Goal: Book appointment/travel/reservation

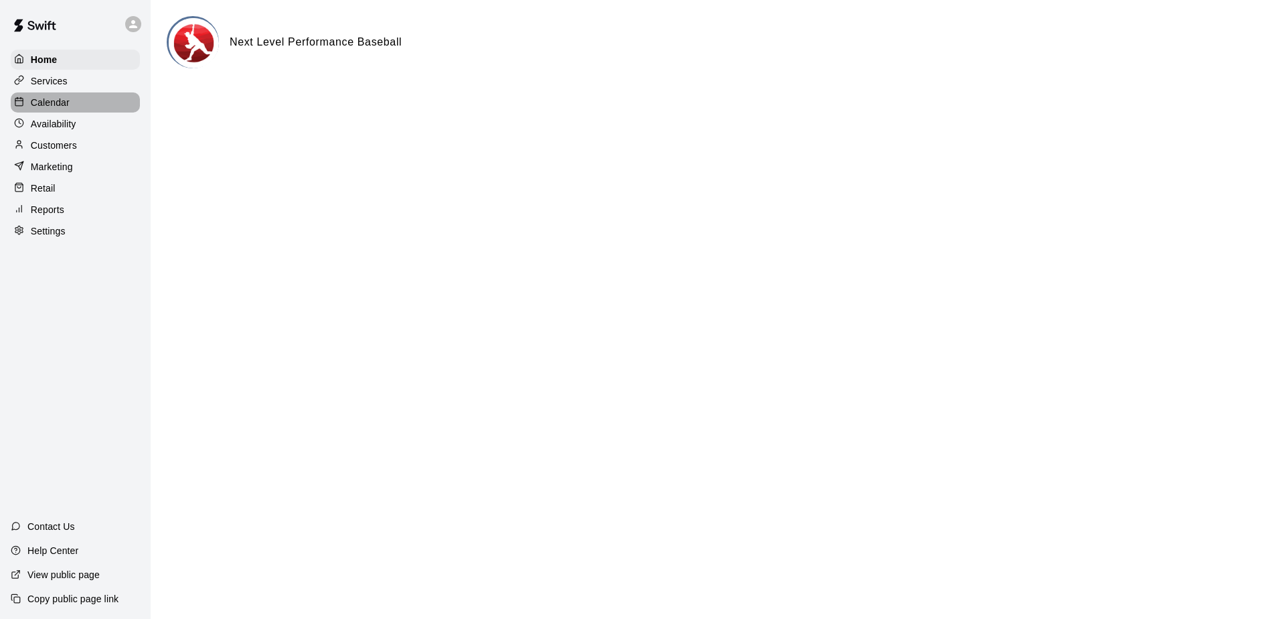
click at [73, 108] on div "Calendar" at bounding box center [75, 102] width 129 height 20
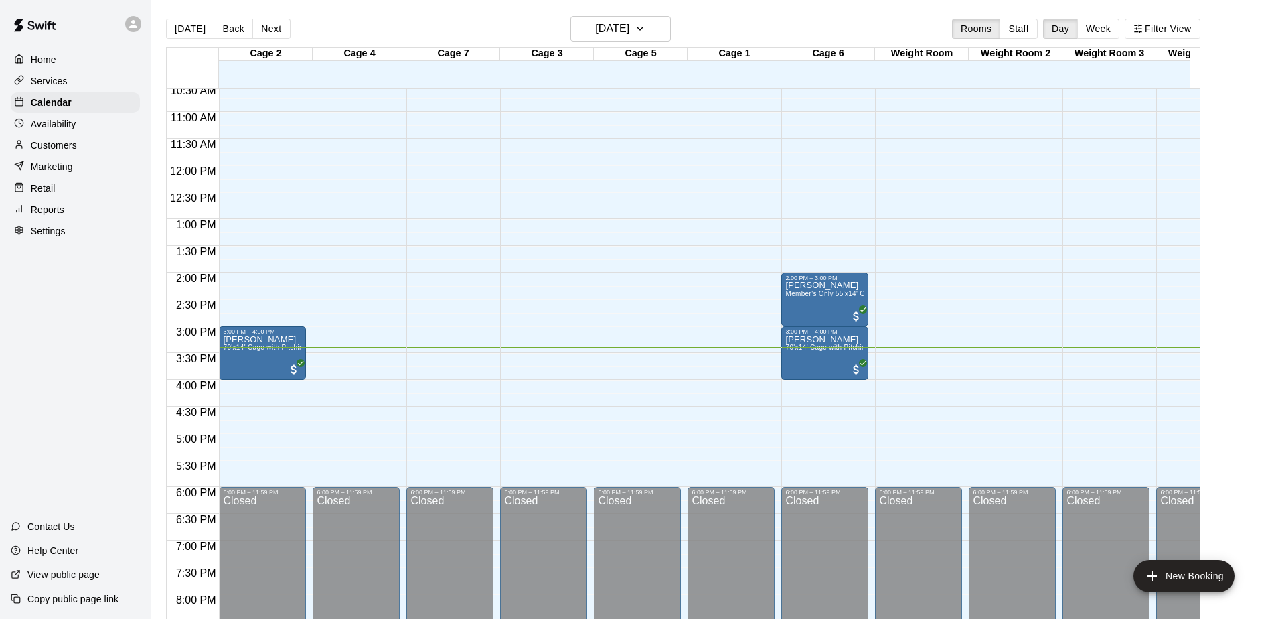
scroll to position [500, 0]
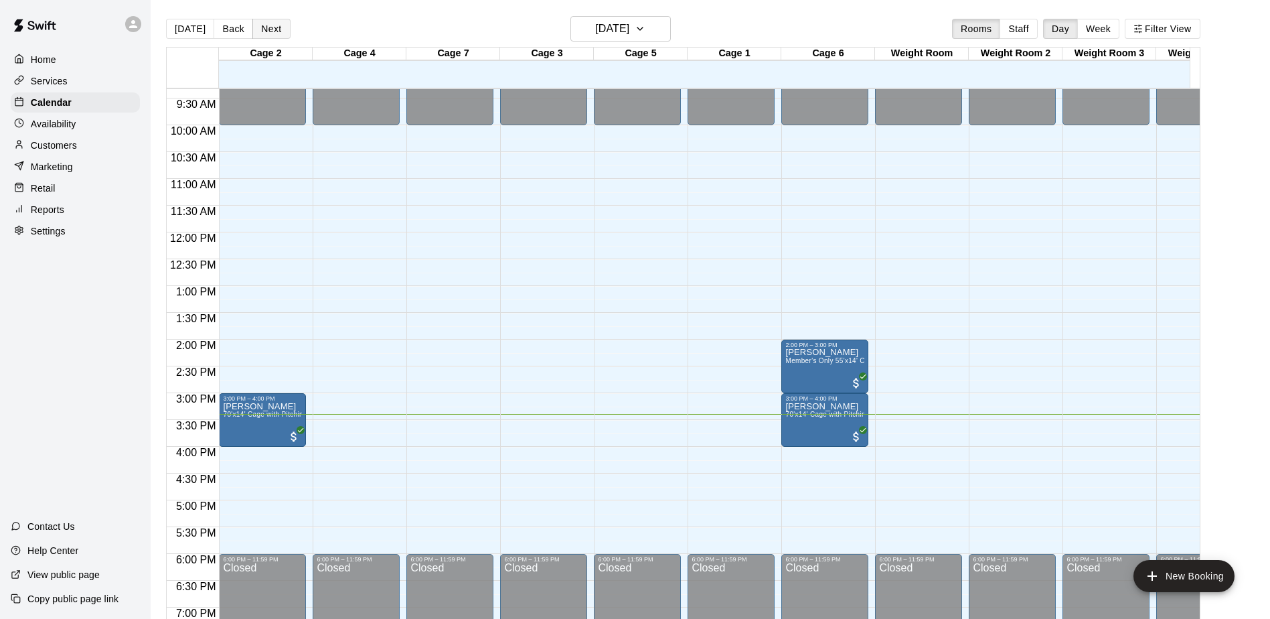
click at [273, 34] on button "Next" at bounding box center [270, 29] width 37 height 20
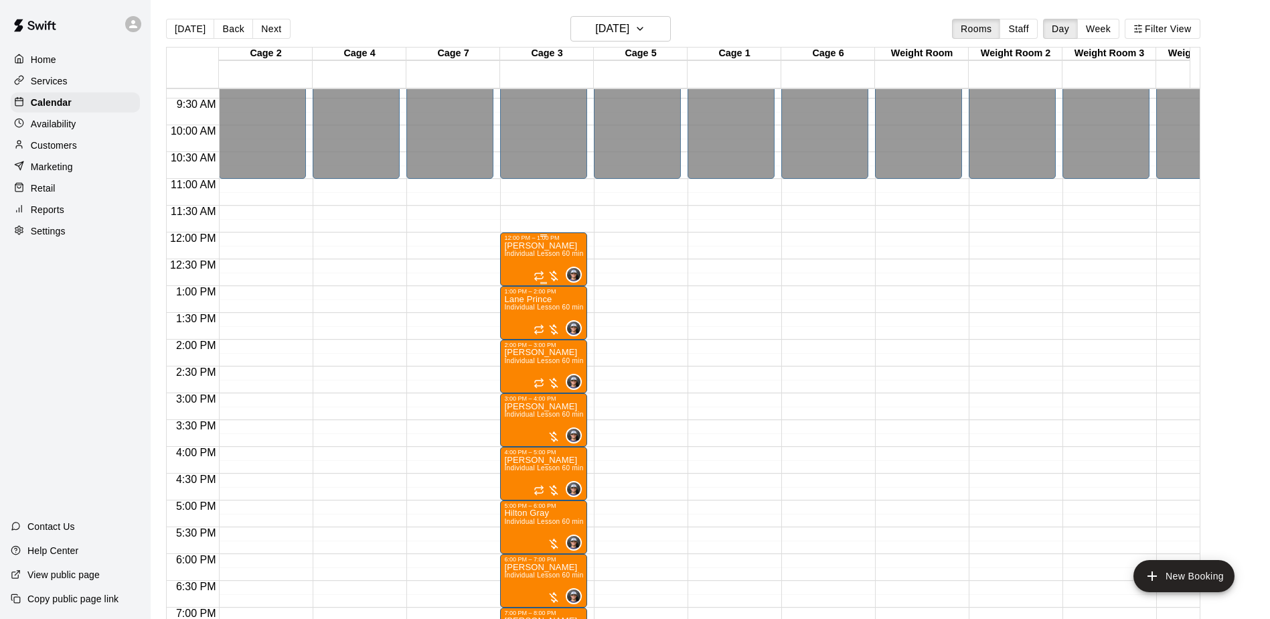
click at [546, 273] on div at bounding box center [547, 275] width 27 height 13
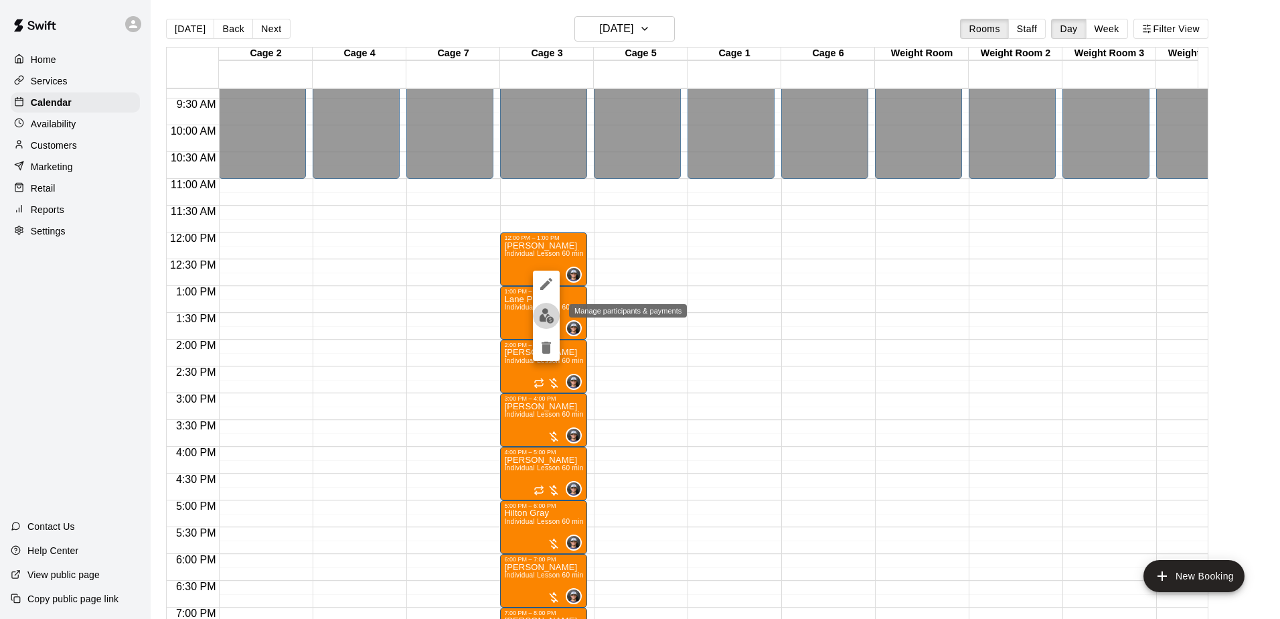
click at [544, 317] on img "edit" at bounding box center [546, 315] width 15 height 15
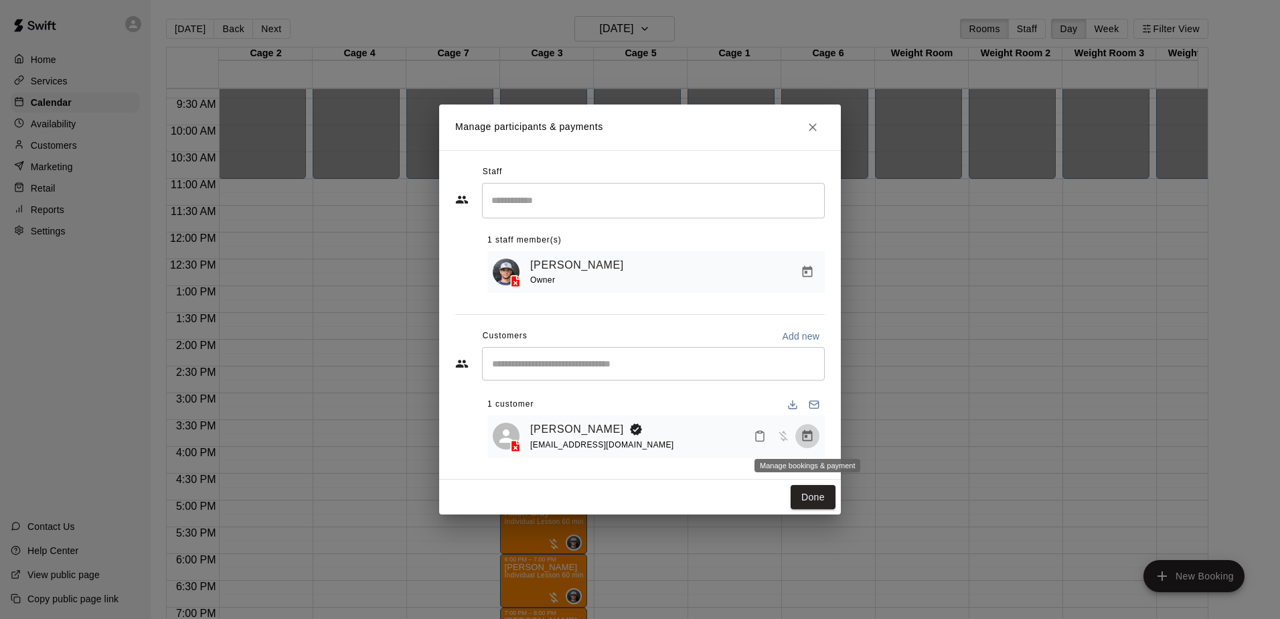
click at [812, 439] on icon "Manage bookings & payment" at bounding box center [808, 435] width 10 height 11
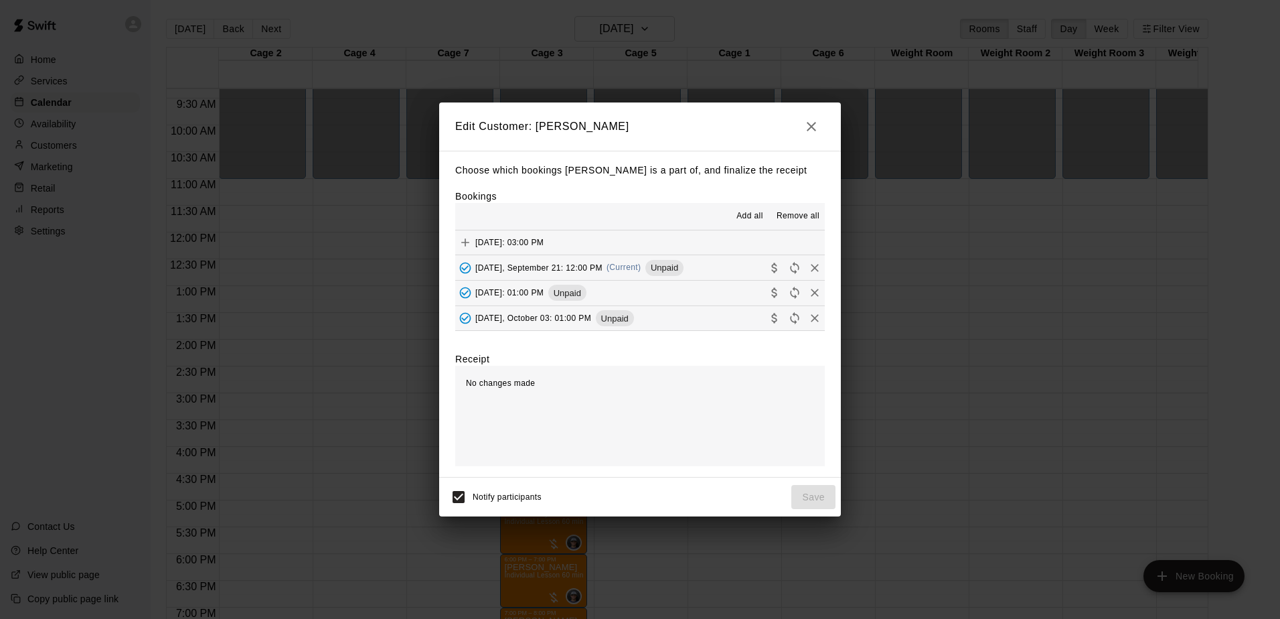
click at [817, 129] on icon "button" at bounding box center [812, 127] width 16 height 16
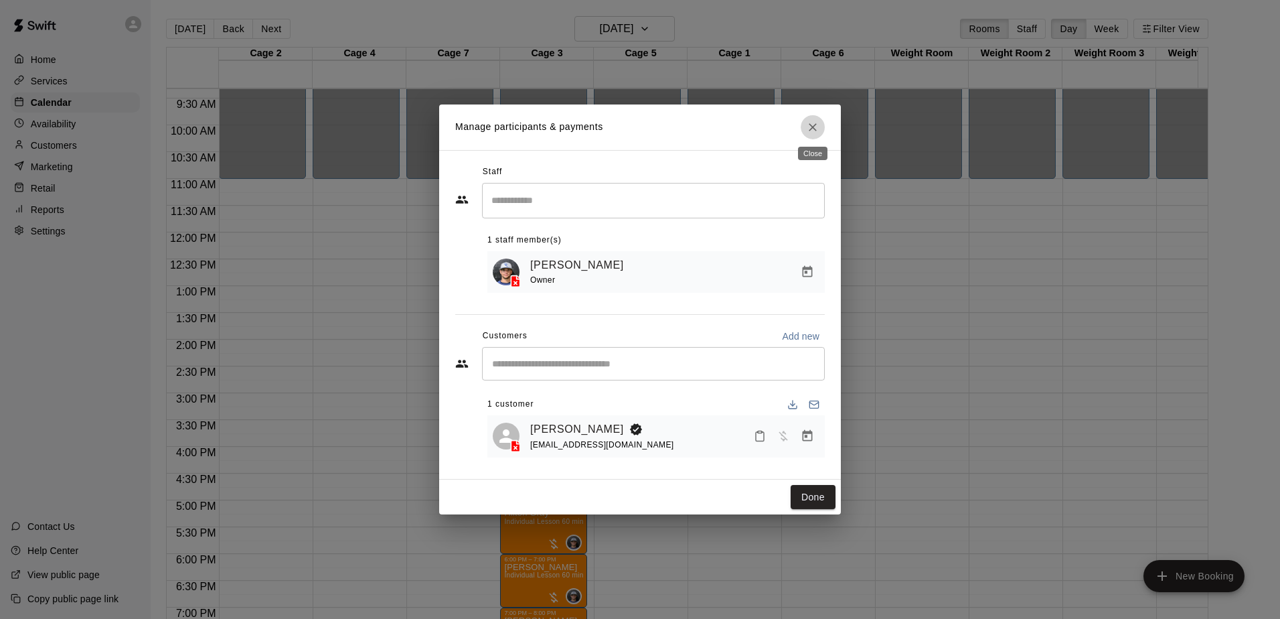
click at [817, 129] on icon "Close" at bounding box center [812, 127] width 13 height 13
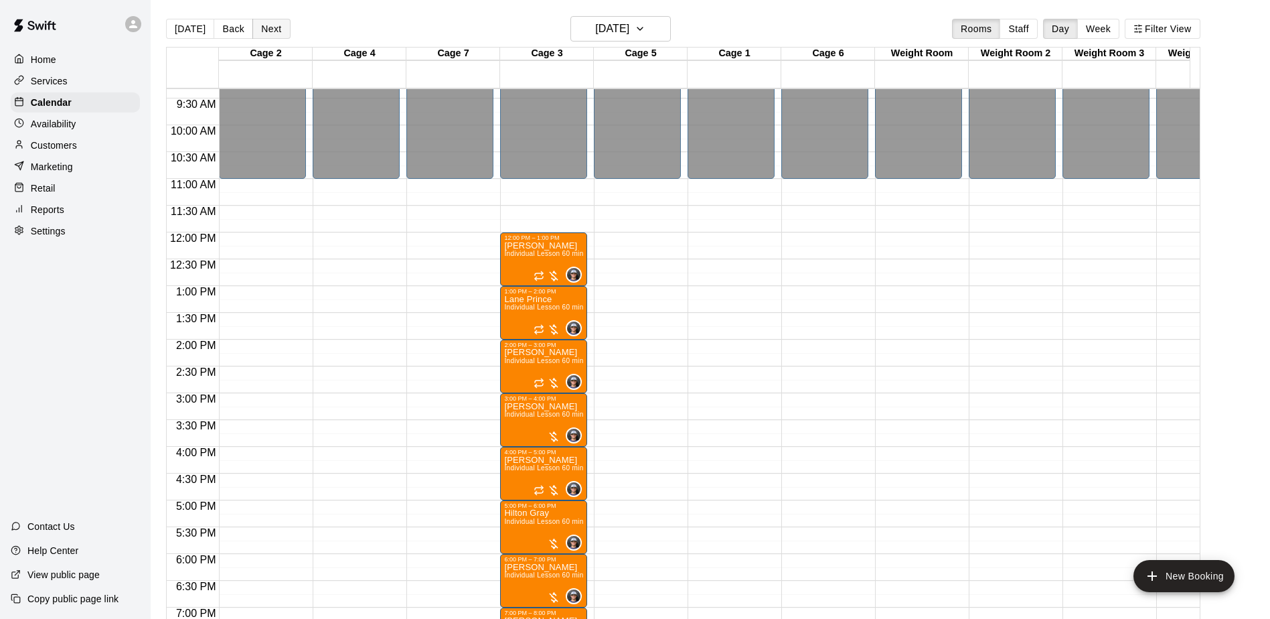
click at [269, 24] on button "Next" at bounding box center [270, 29] width 37 height 20
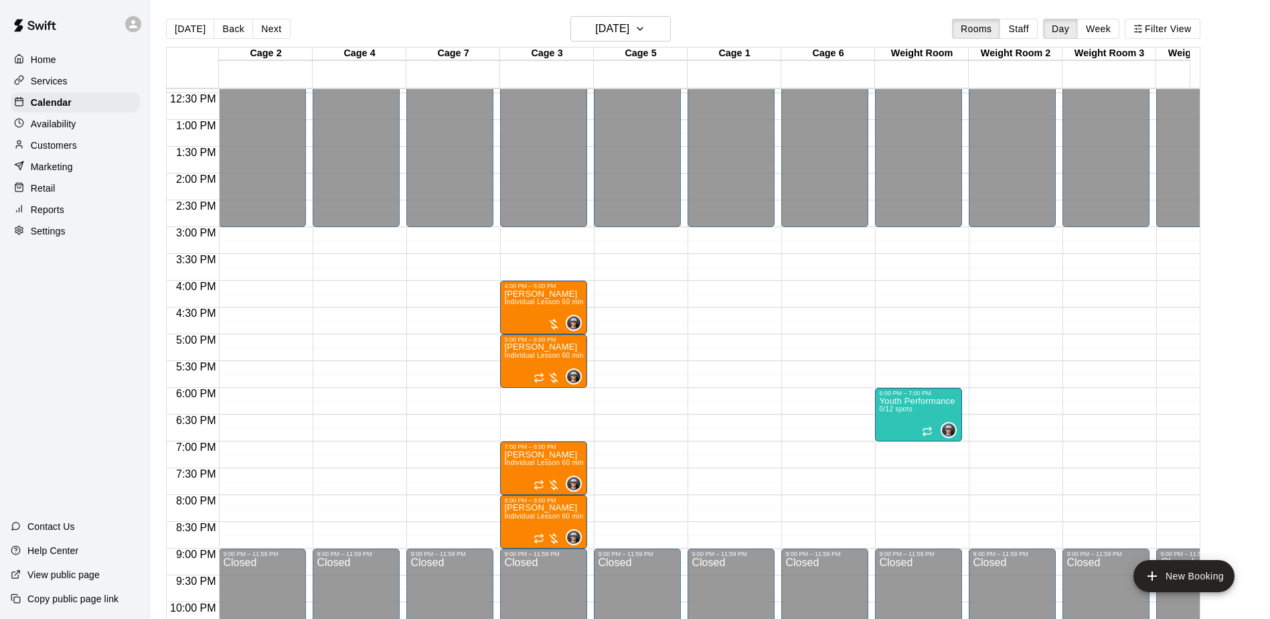
scroll to position [700, 0]
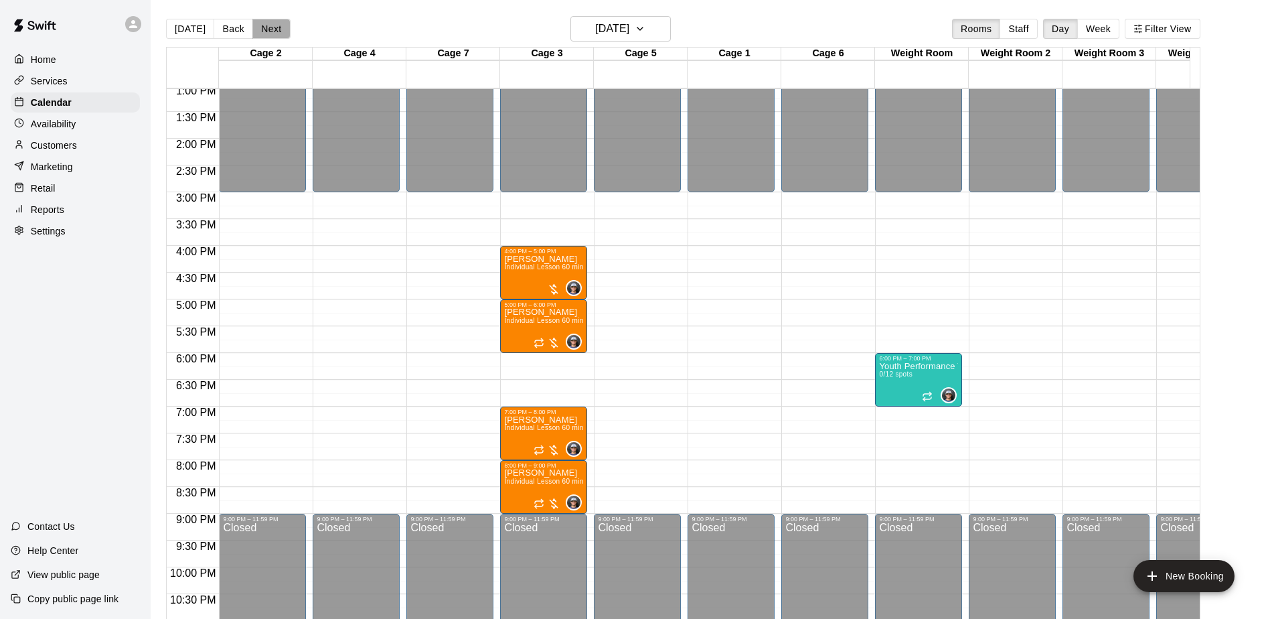
click at [264, 33] on button "Next" at bounding box center [270, 29] width 37 height 20
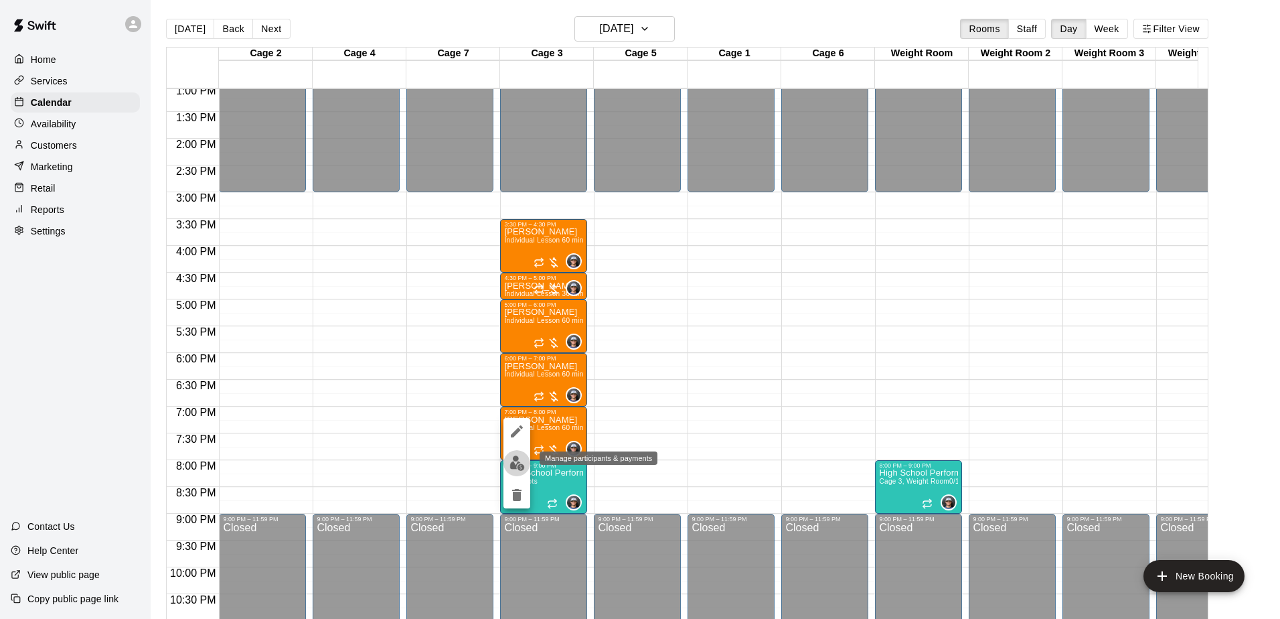
click at [514, 467] on img "edit" at bounding box center [517, 462] width 15 height 15
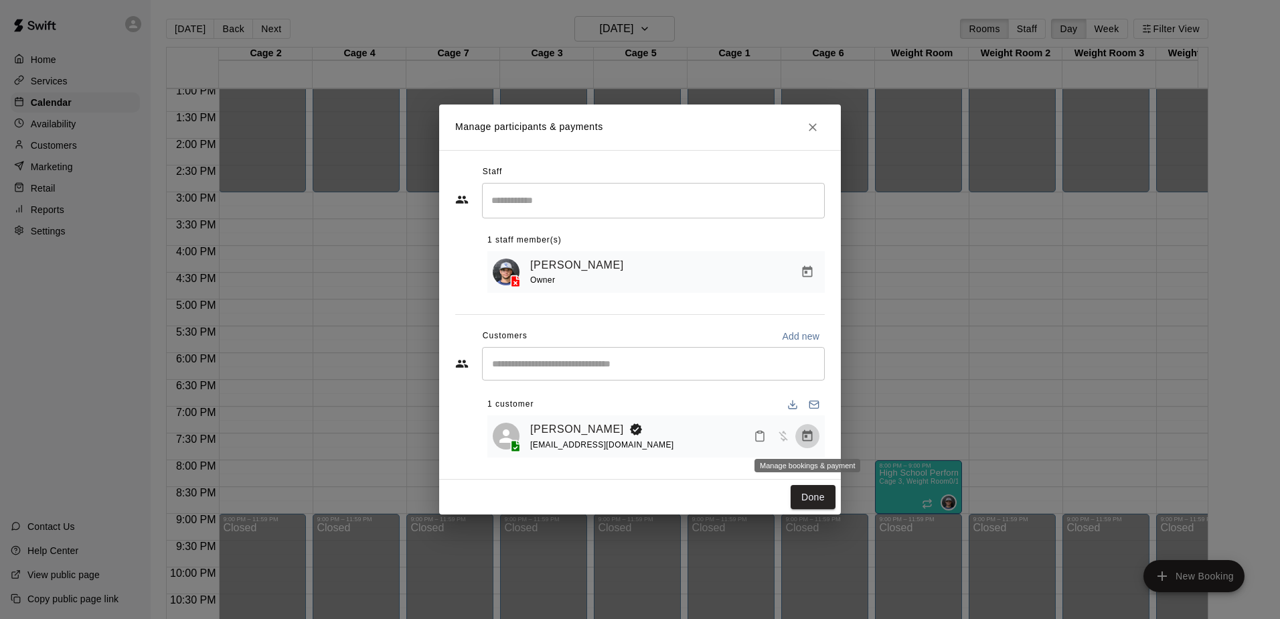
click at [806, 435] on icon "Manage bookings & payment" at bounding box center [808, 435] width 10 height 11
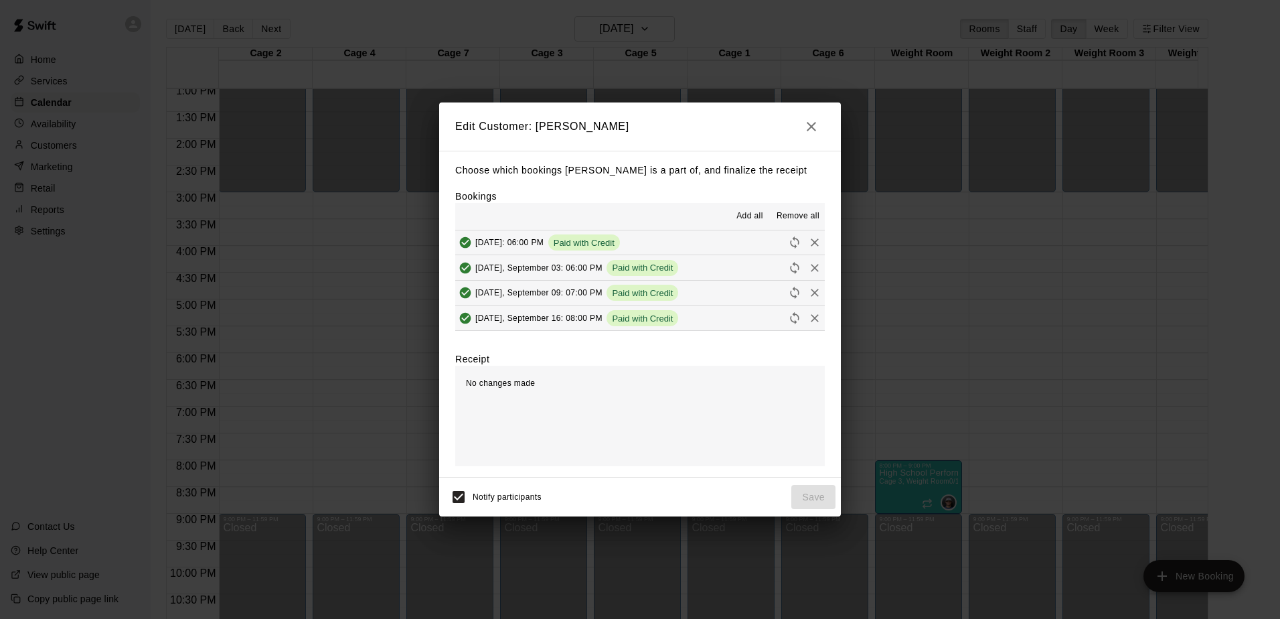
click at [813, 129] on icon "button" at bounding box center [812, 127] width 16 height 16
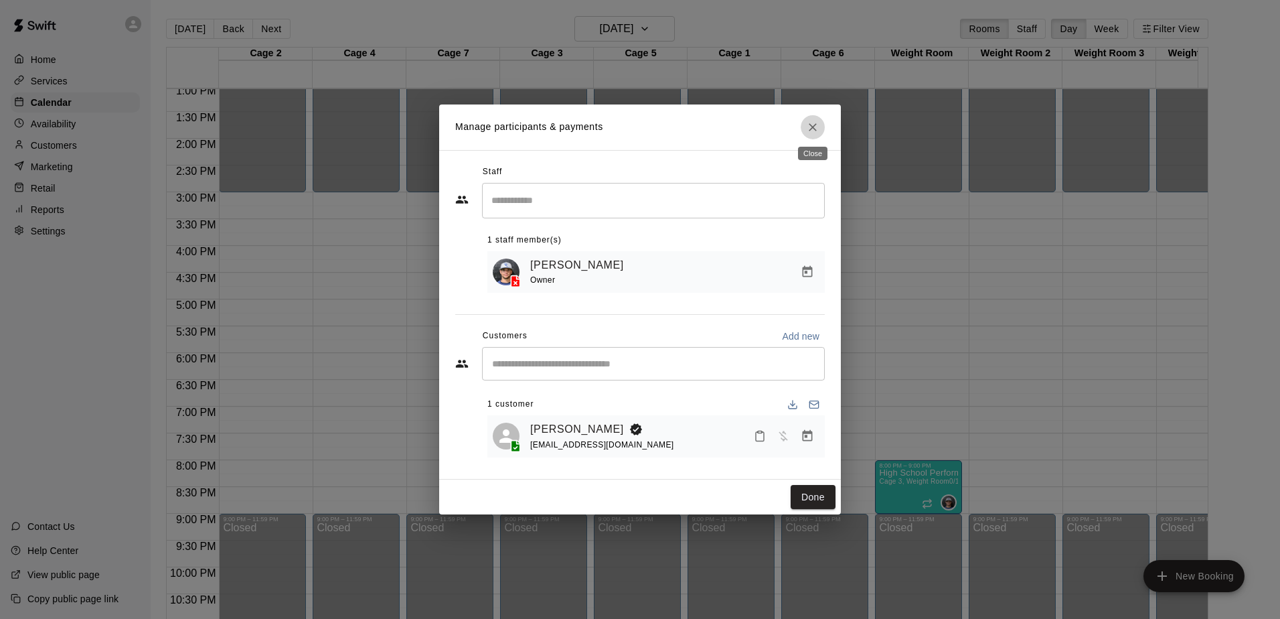
click at [818, 127] on icon "Close" at bounding box center [812, 127] width 13 height 13
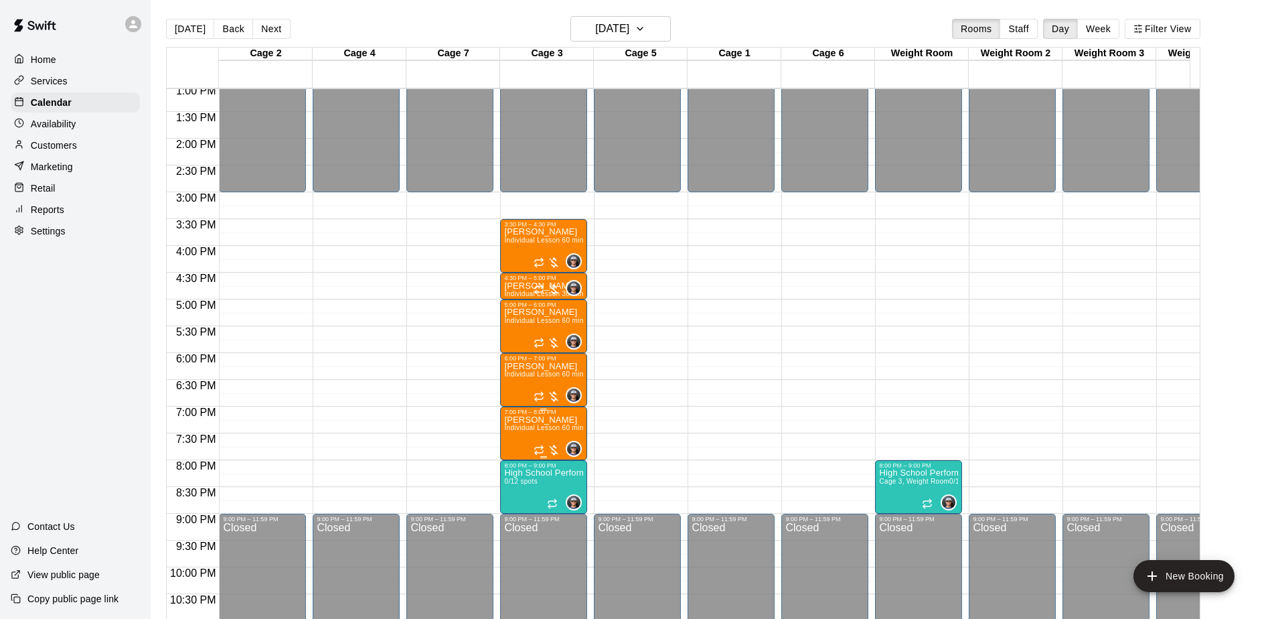
click at [522, 420] on p "[PERSON_NAME]" at bounding box center [543, 420] width 79 height 0
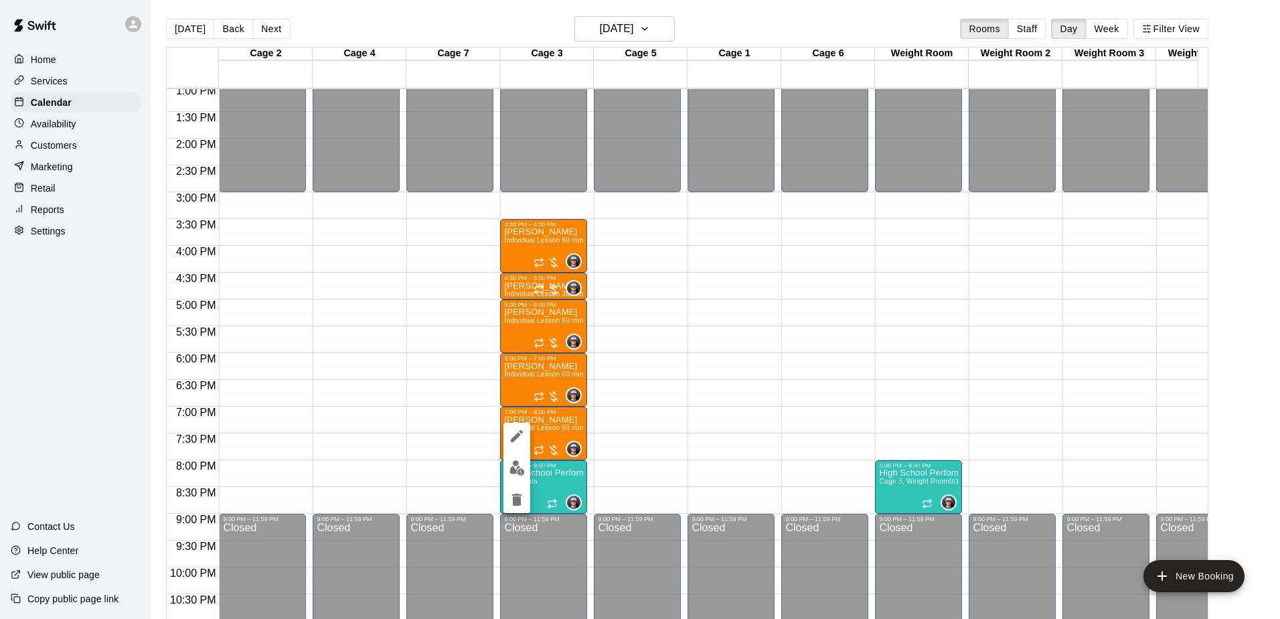
click at [670, 433] on div at bounding box center [640, 309] width 1280 height 619
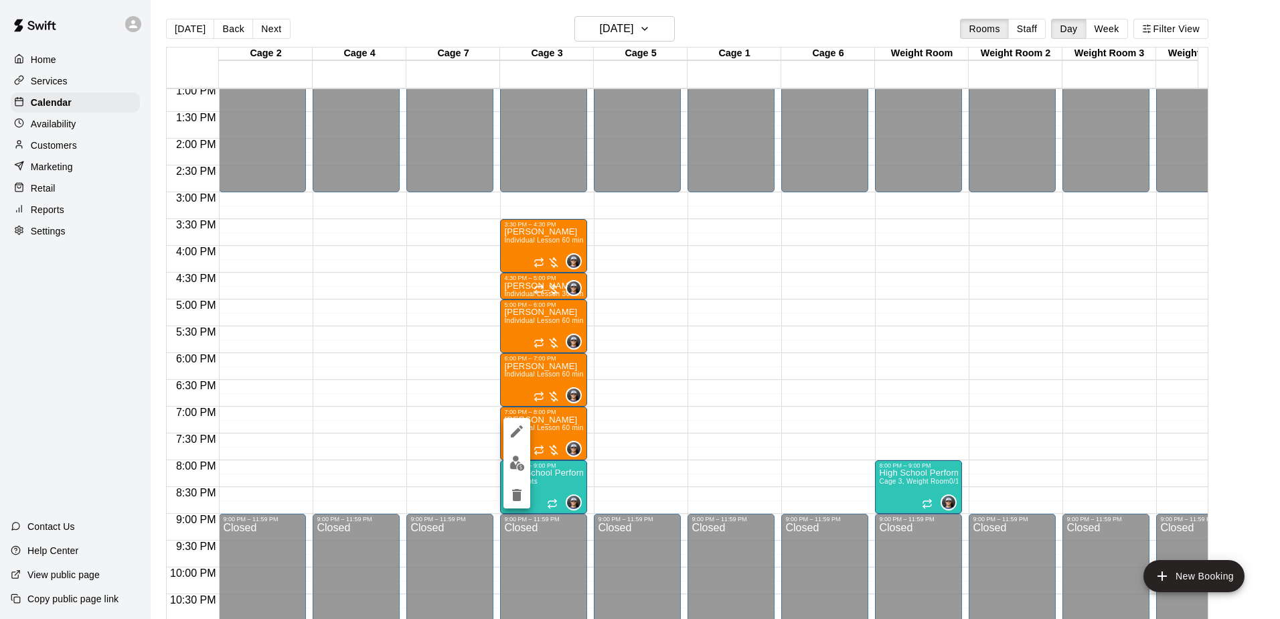
click at [518, 466] on img "edit" at bounding box center [517, 462] width 15 height 15
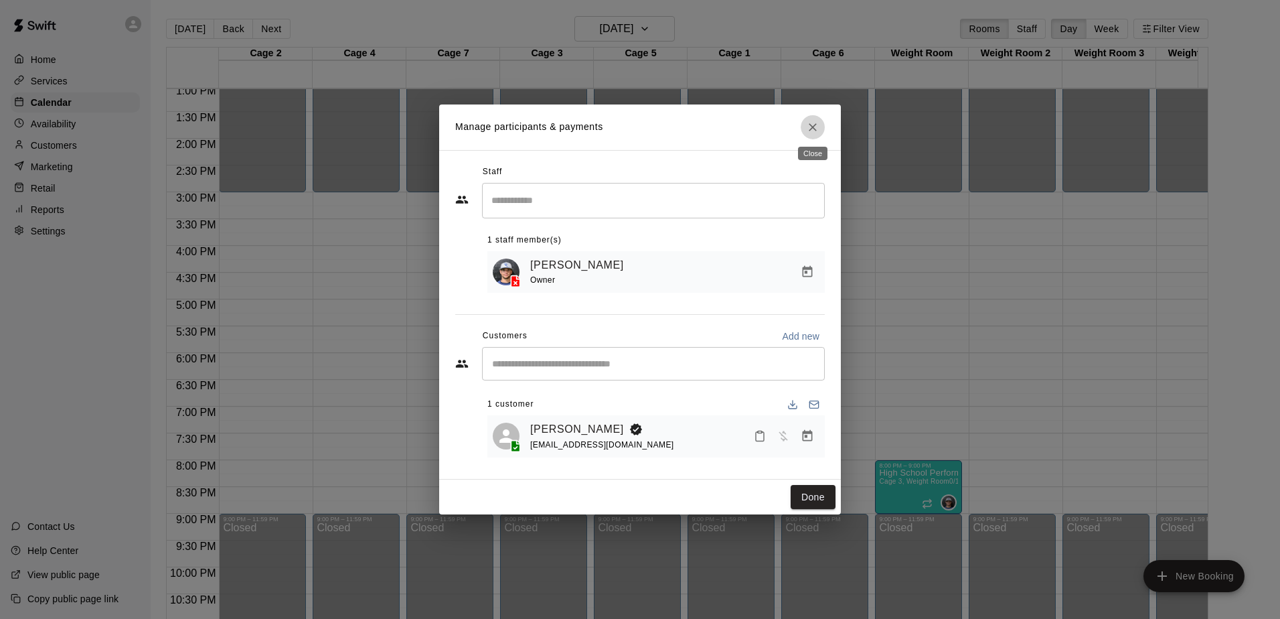
click at [813, 127] on icon "Close" at bounding box center [812, 127] width 13 height 13
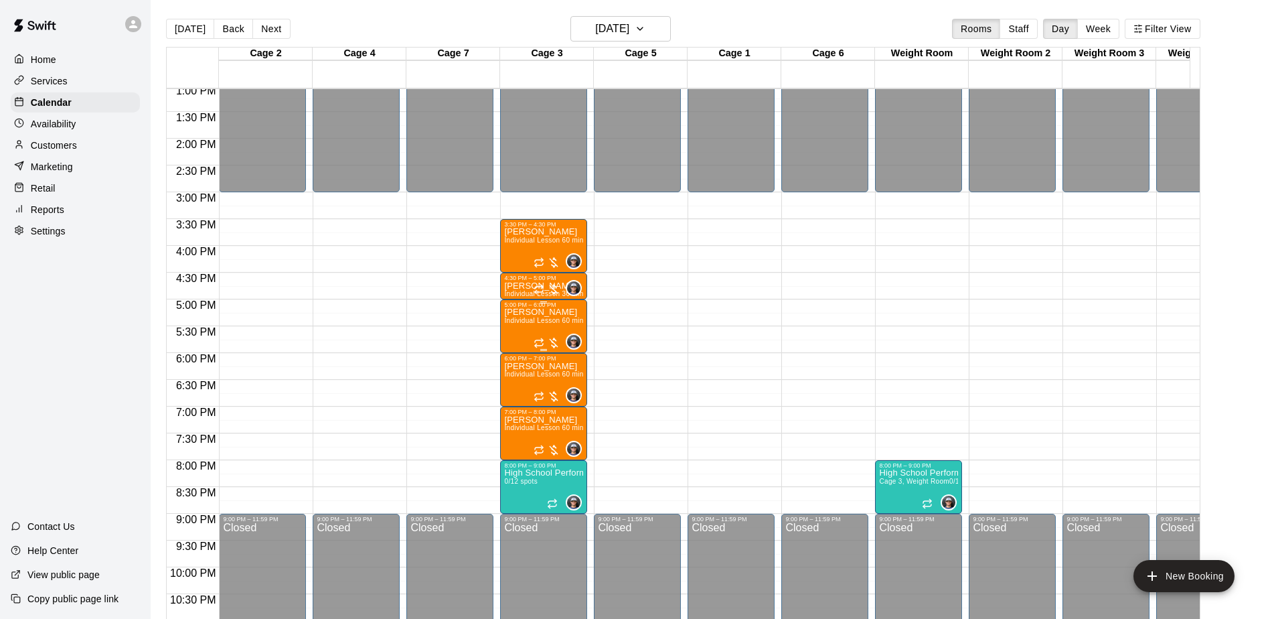
click at [534, 324] on span "Individual Lesson 60 min" at bounding box center [543, 320] width 79 height 7
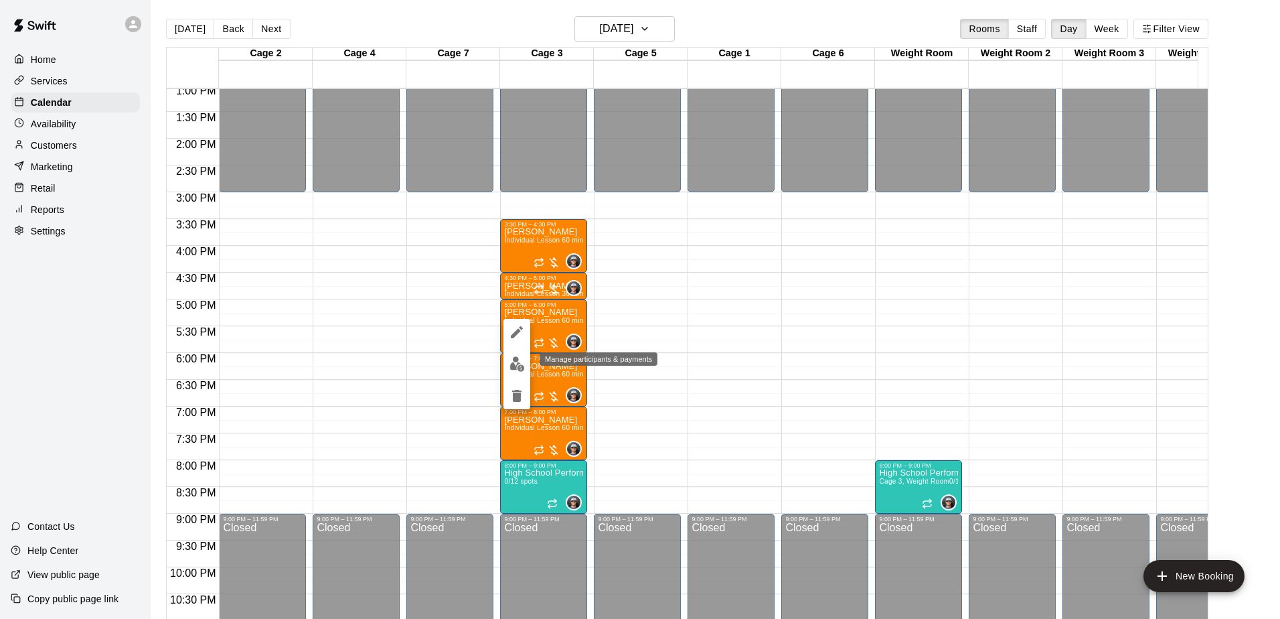
click at [518, 368] on img "edit" at bounding box center [517, 363] width 15 height 15
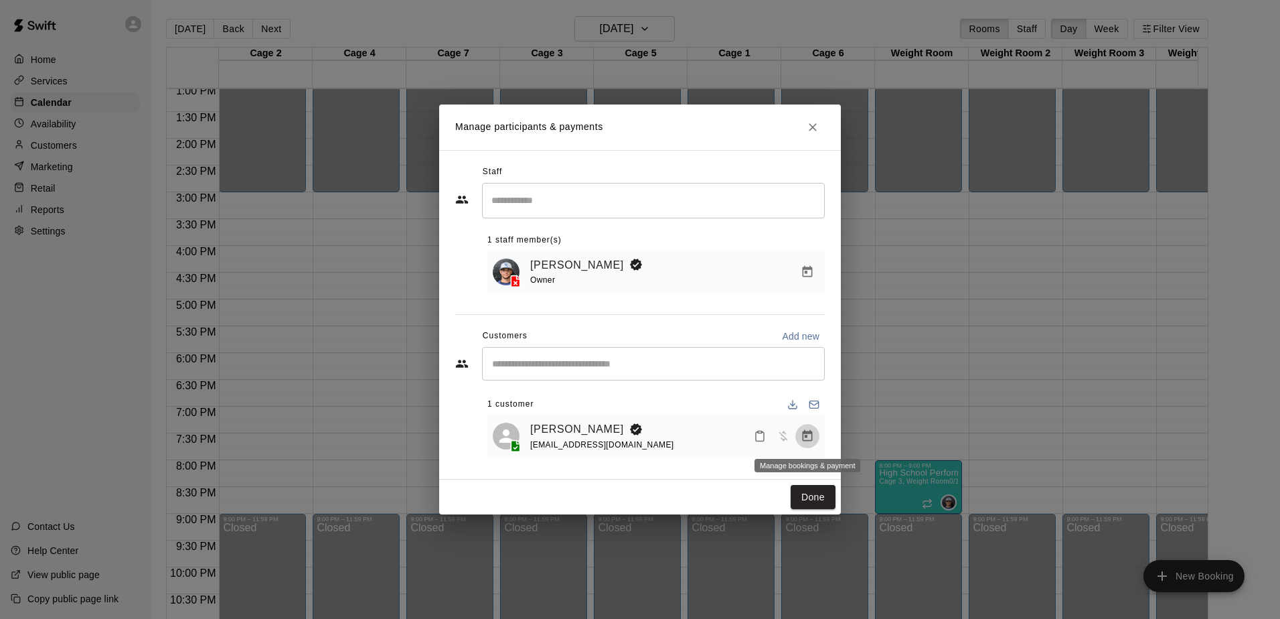
click at [806, 438] on icon "Manage bookings & payment" at bounding box center [808, 435] width 10 height 11
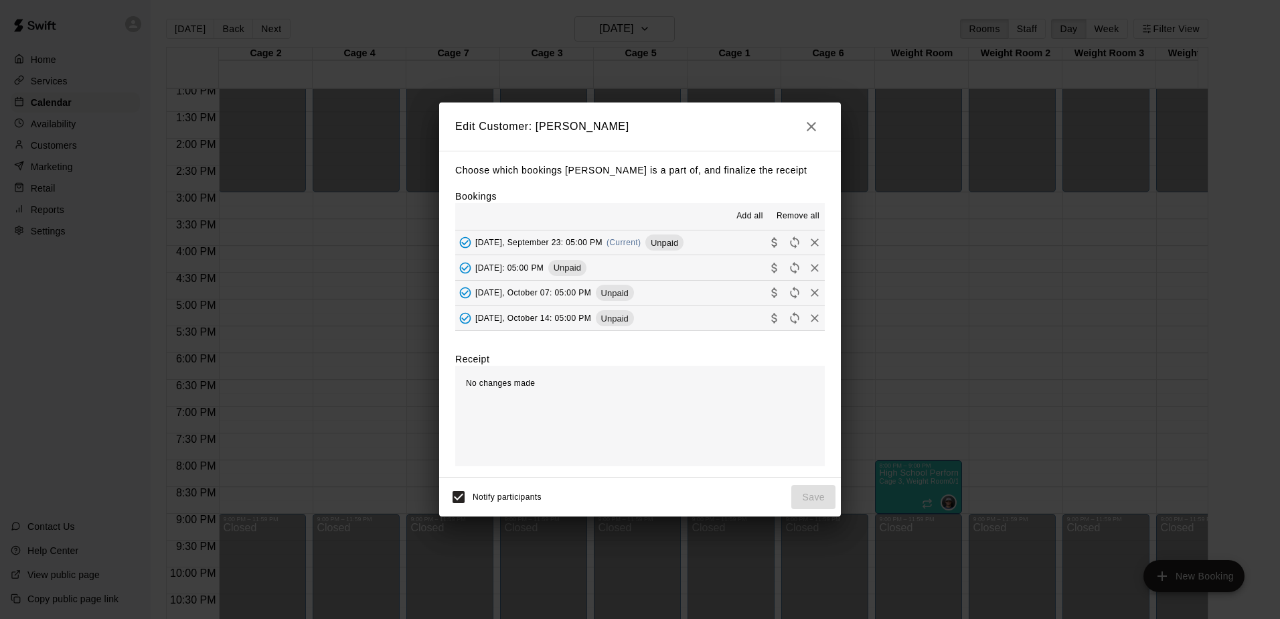
click at [814, 127] on icon "button" at bounding box center [812, 127] width 16 height 16
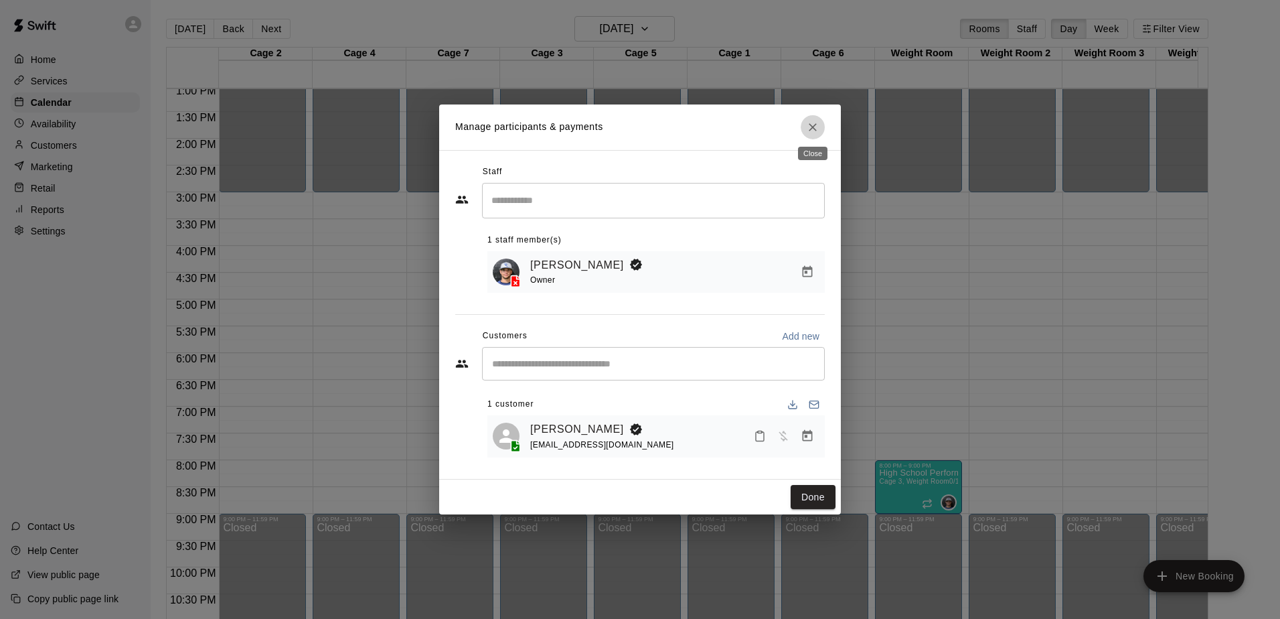
click at [815, 125] on icon "Close" at bounding box center [812, 127] width 13 height 13
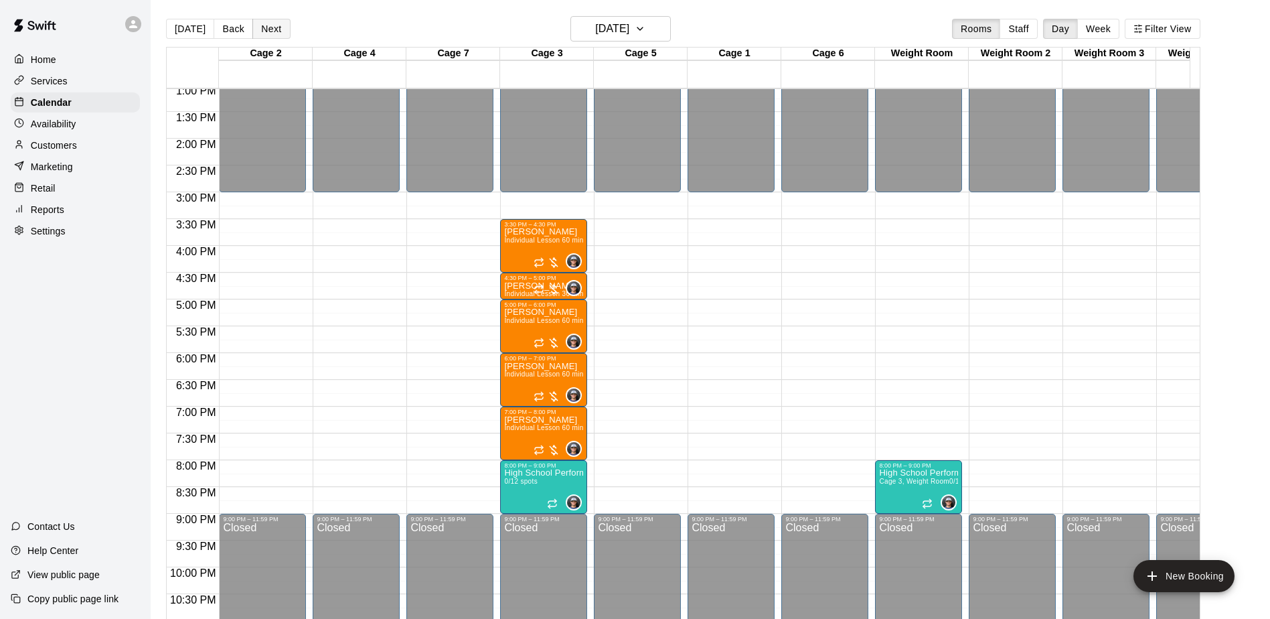
click at [273, 29] on button "Next" at bounding box center [270, 29] width 37 height 20
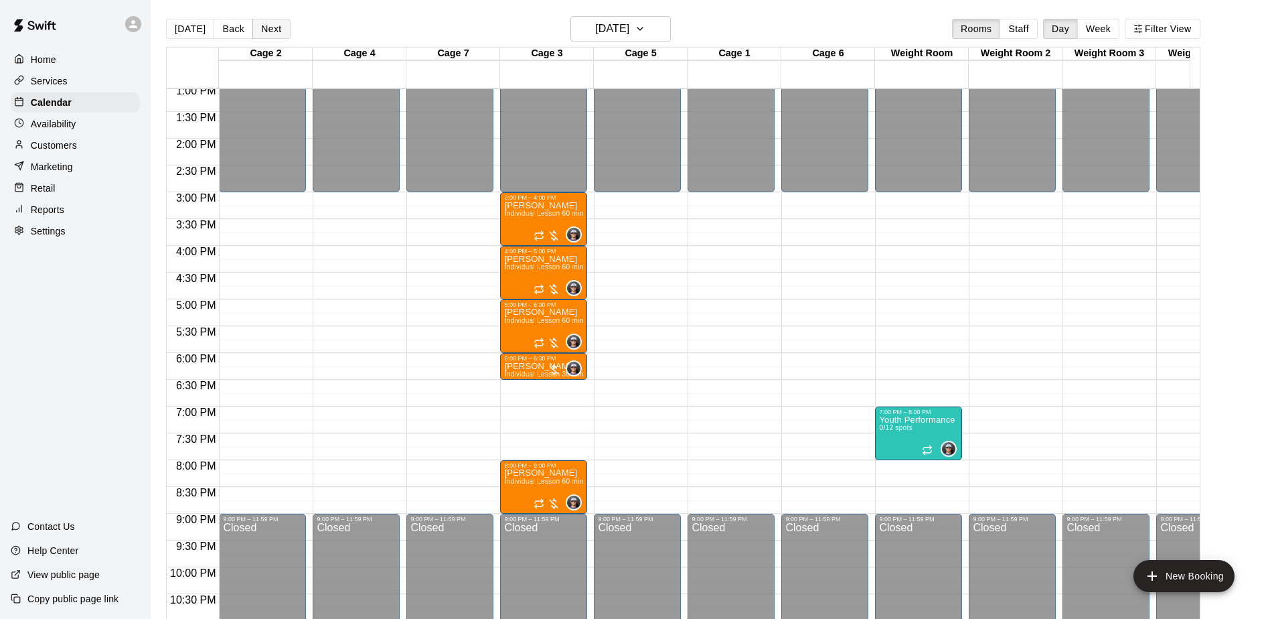
click at [270, 33] on button "Next" at bounding box center [270, 29] width 37 height 20
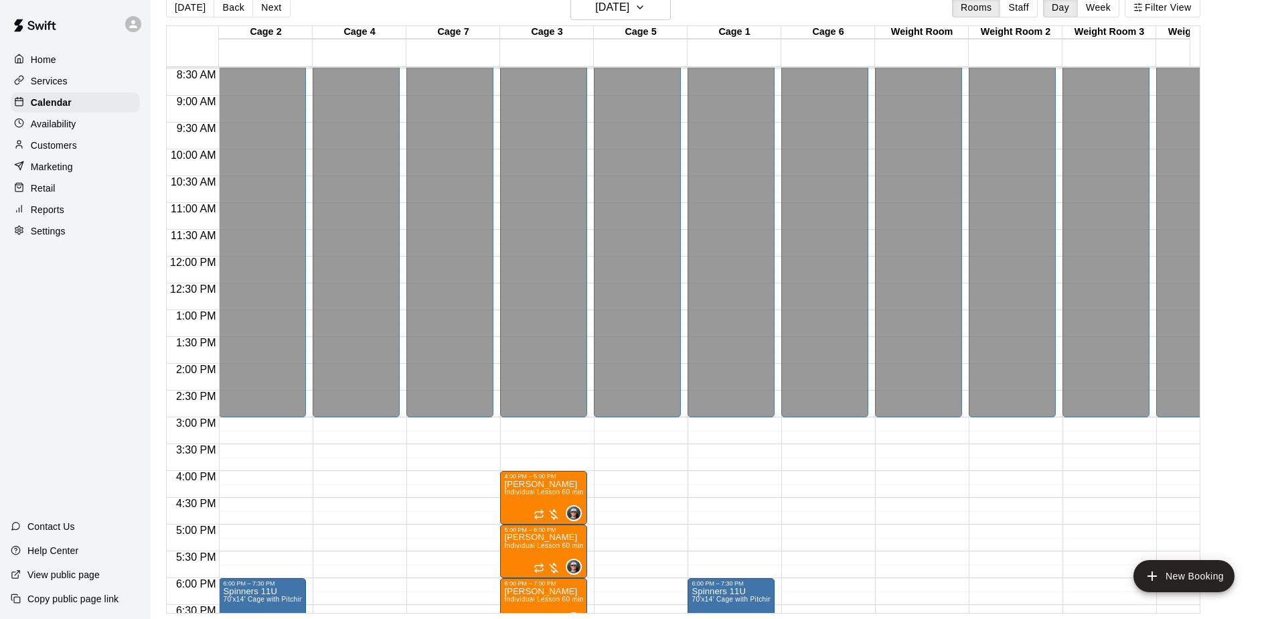
scroll to position [216, 0]
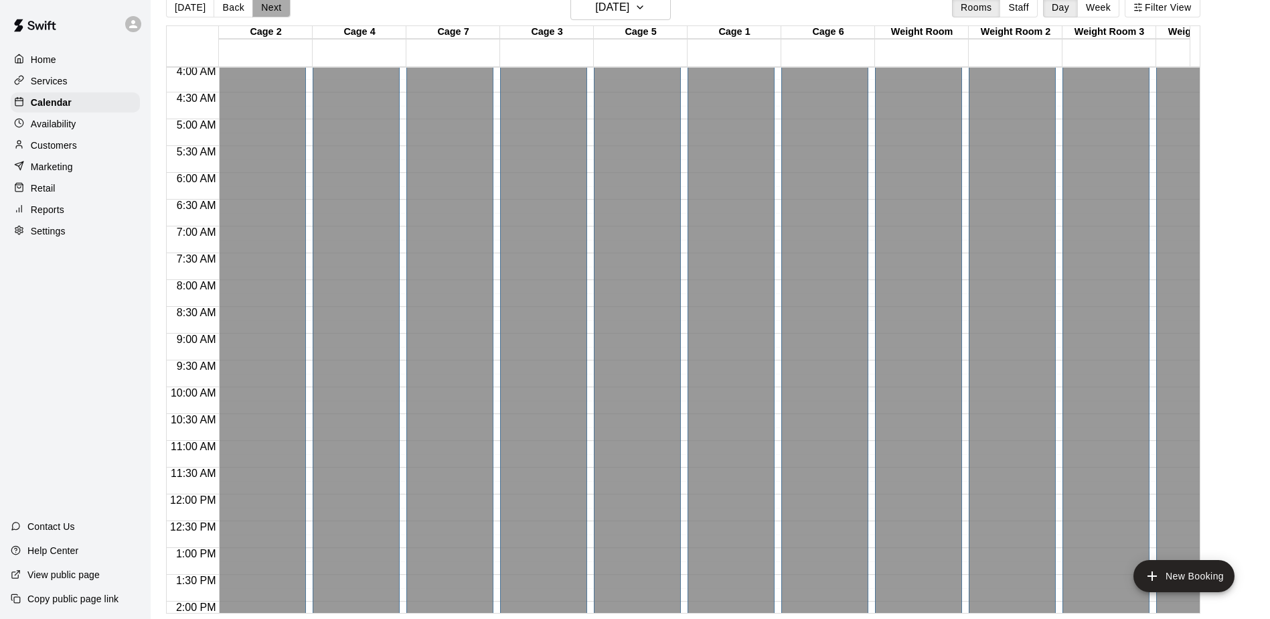
click at [270, 12] on button "Next" at bounding box center [270, 7] width 37 height 20
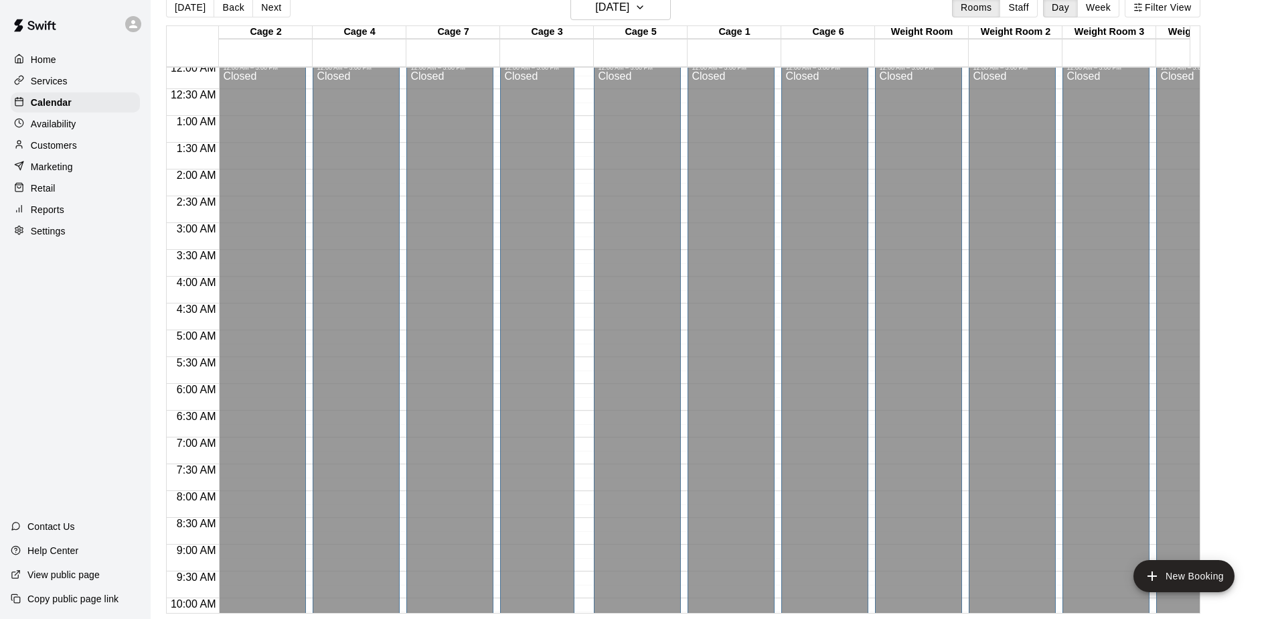
scroll to position [0, 0]
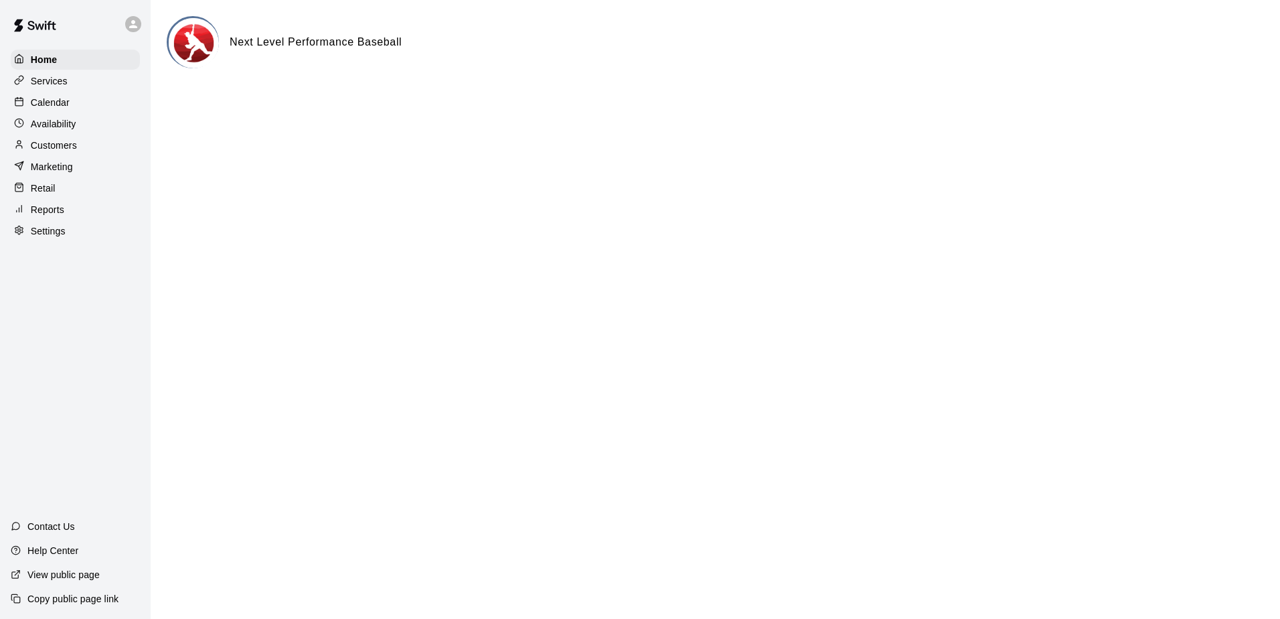
click at [62, 105] on p "Calendar" at bounding box center [50, 102] width 39 height 13
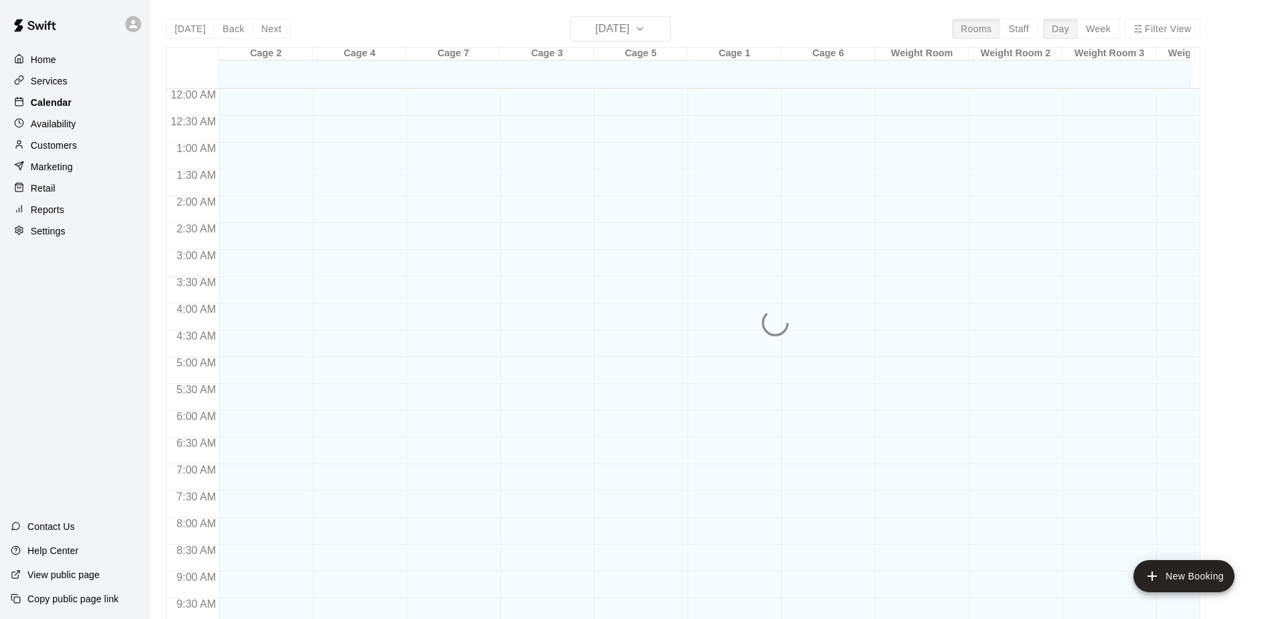
scroll to position [700, 0]
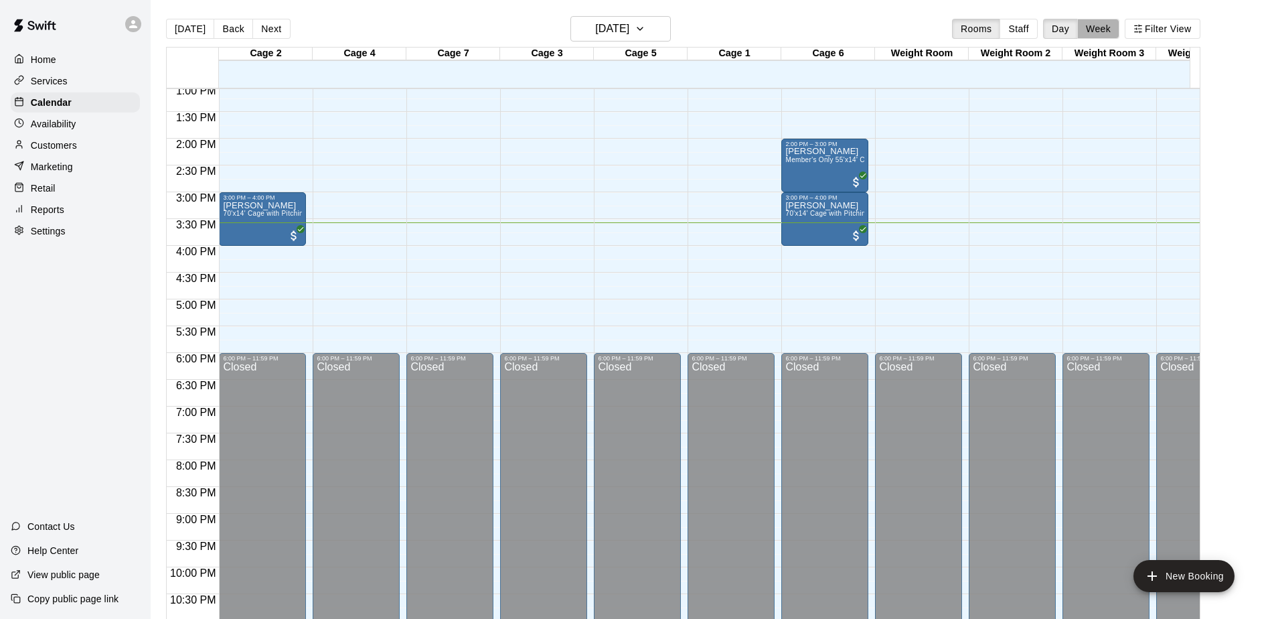
click at [1114, 31] on button "Week" at bounding box center [1098, 29] width 42 height 20
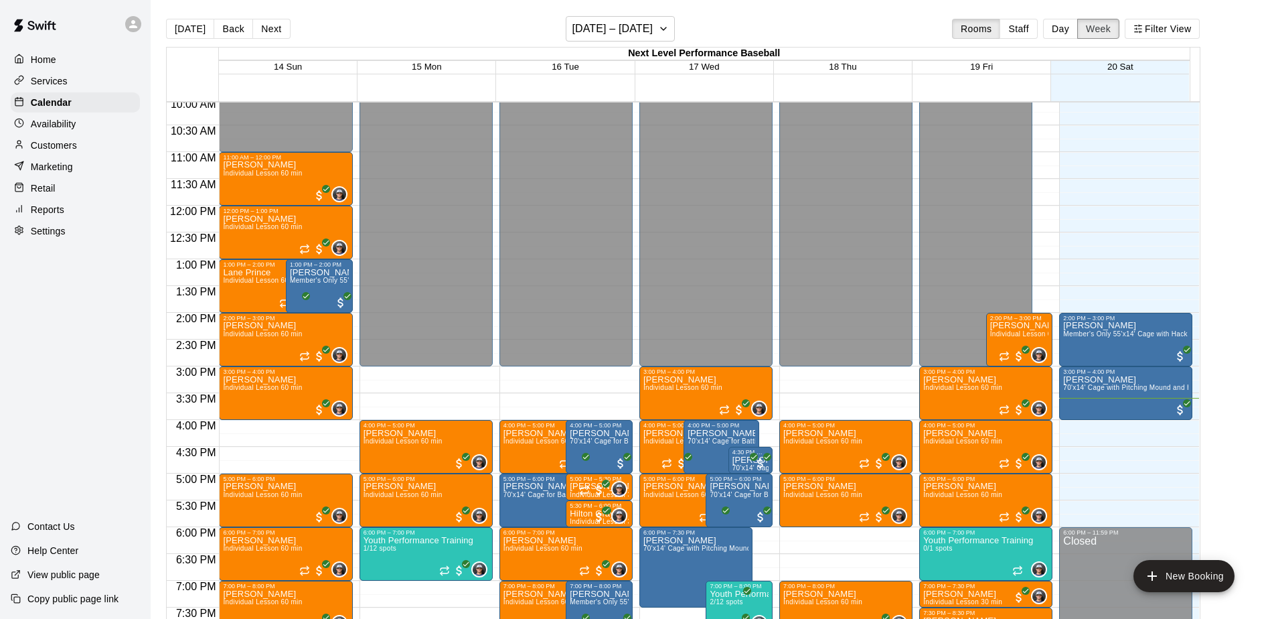
scroll to position [488, 0]
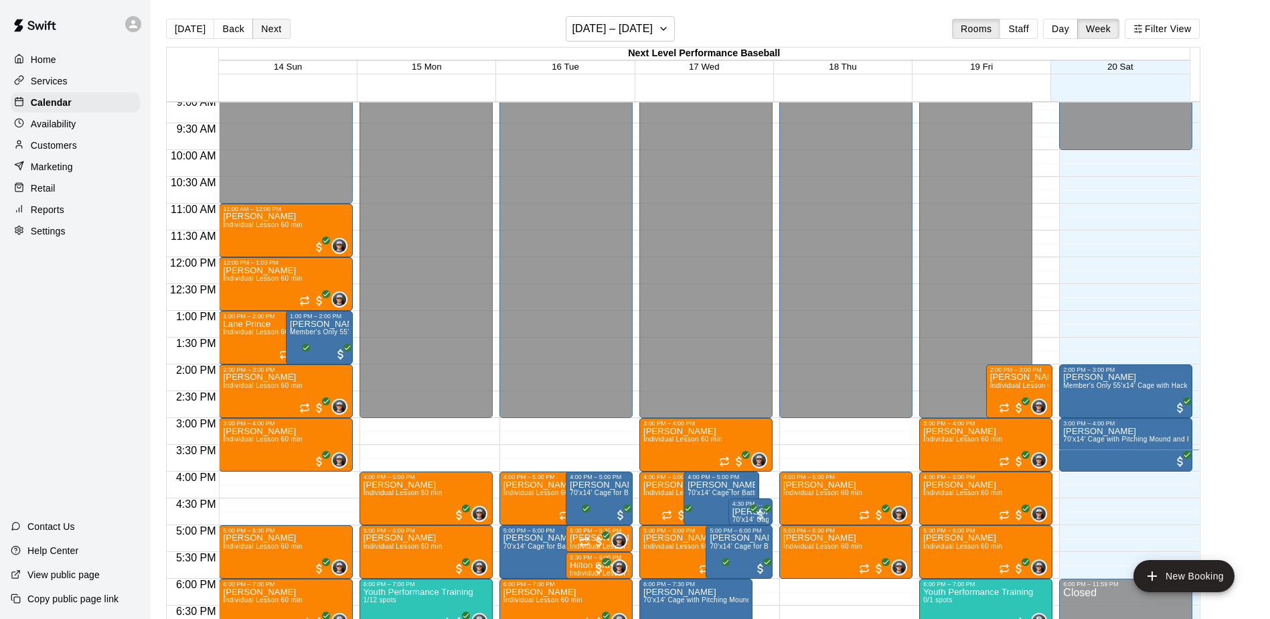
click at [279, 32] on button "Next" at bounding box center [270, 29] width 37 height 20
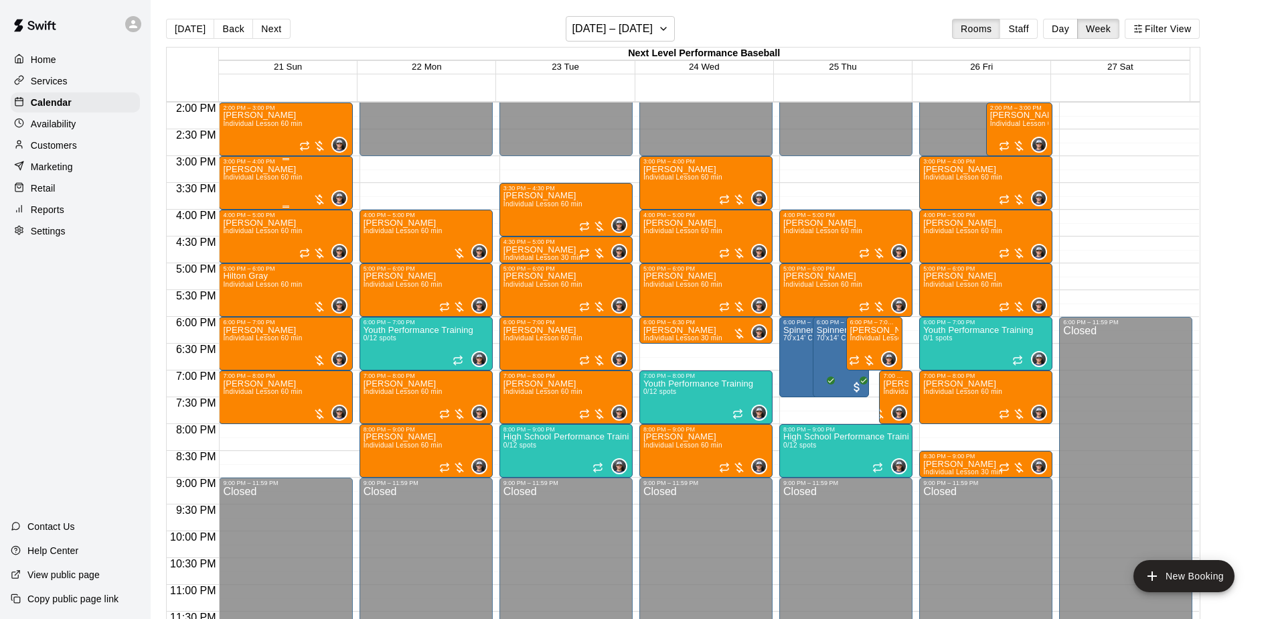
scroll to position [756, 0]
